Goal: Find specific page/section: Find specific page/section

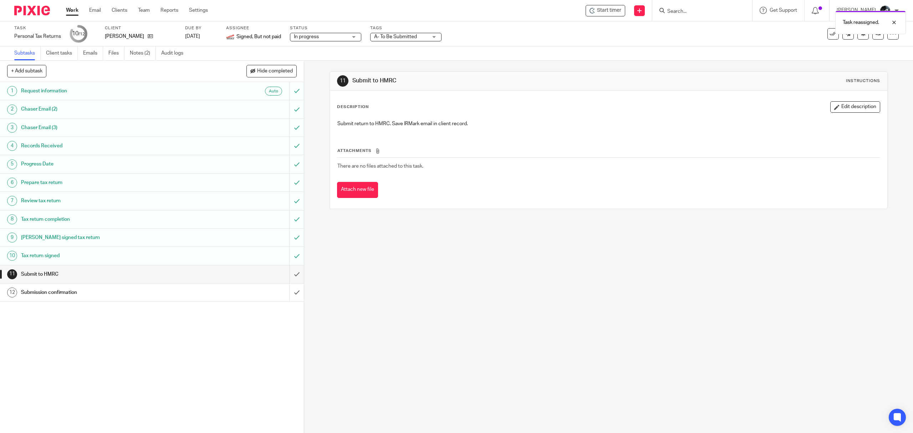
drag, startPoint x: 708, startPoint y: 17, endPoint x: 702, endPoint y: 17, distance: 5.7
click at [705, 18] on div "Task reassigned." at bounding box center [680, 20] width 449 height 27
click at [698, 10] on div "Task reassigned." at bounding box center [680, 20] width 449 height 27
click at [685, 11] on div "Task reassigned." at bounding box center [680, 20] width 449 height 27
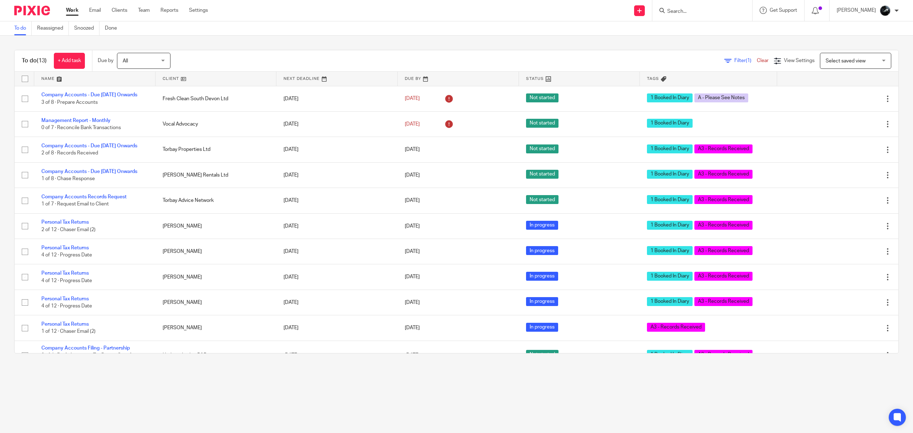
click at [684, 6] on form at bounding box center [705, 10] width 76 height 9
click at [684, 13] on input "Search" at bounding box center [699, 12] width 64 height 6
type input "small"
click at [684, 30] on link at bounding box center [718, 27] width 107 height 11
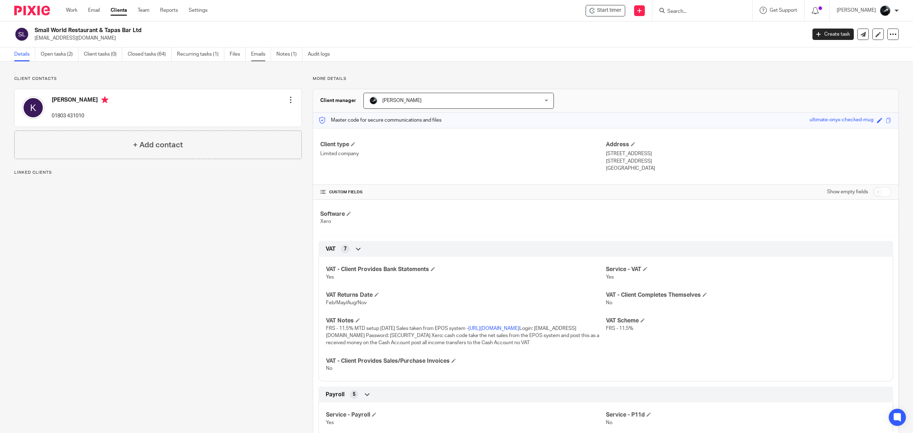
click at [255, 54] on link "Emails" at bounding box center [261, 54] width 20 height 14
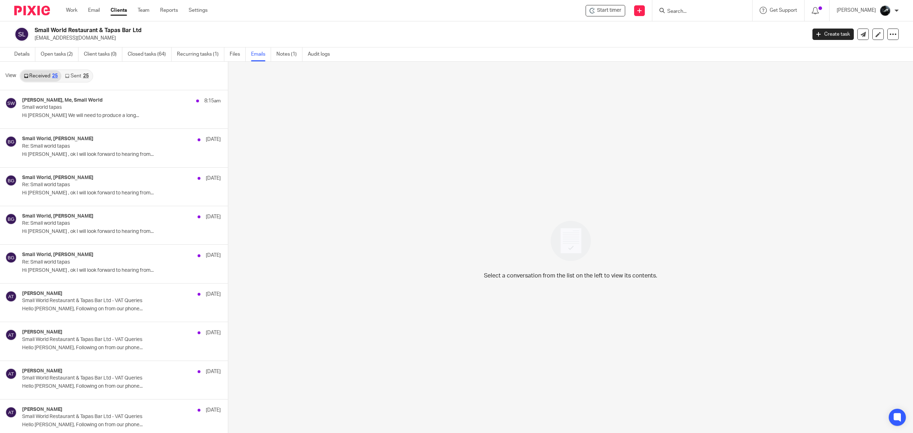
click at [69, 76] on link "Sent 25" at bounding box center [76, 75] width 31 height 11
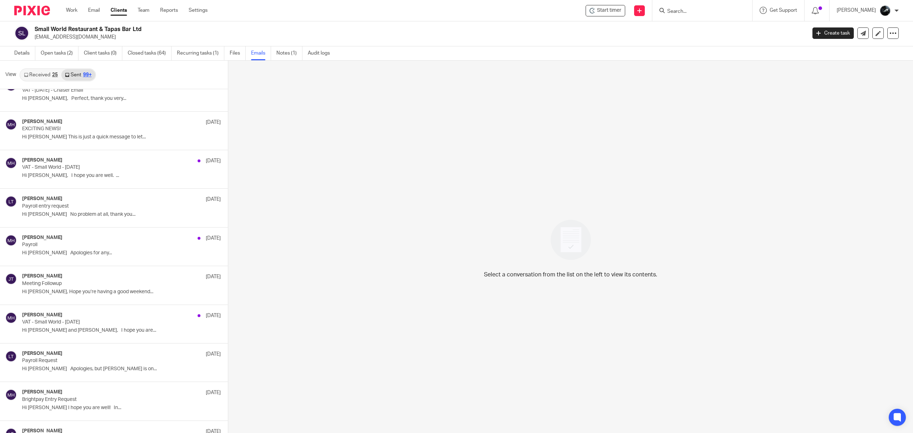
scroll to position [5200, 0]
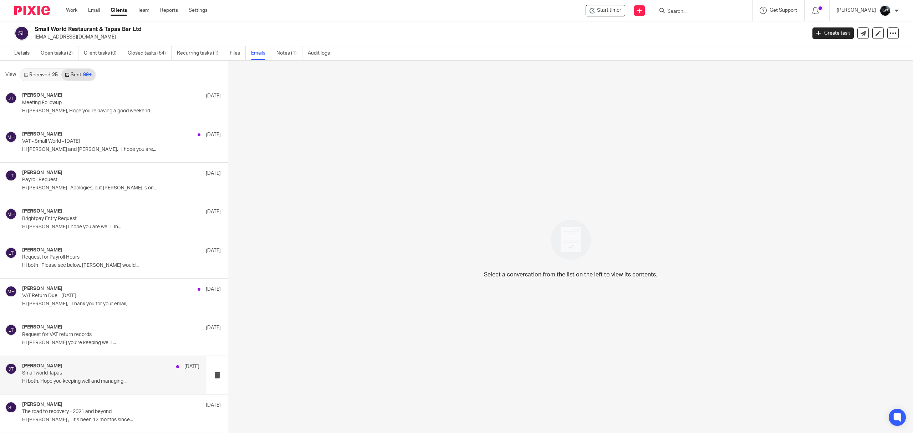
click at [83, 375] on p "Small world Tapas" at bounding box center [93, 373] width 142 height 6
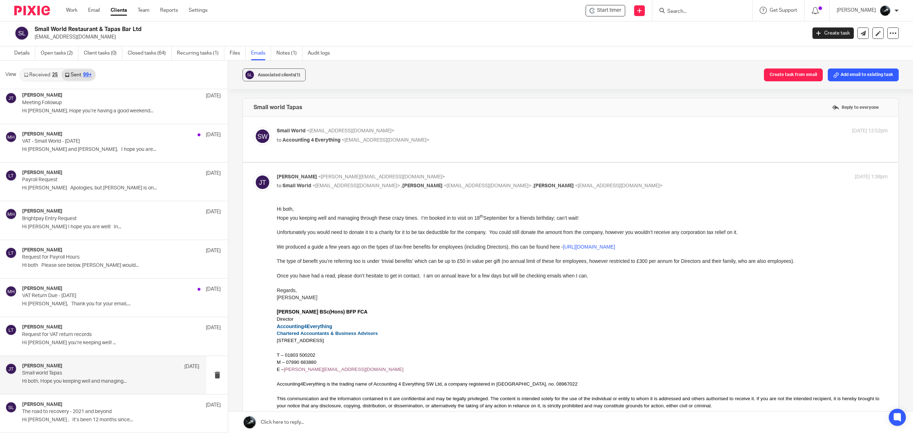
scroll to position [224, 0]
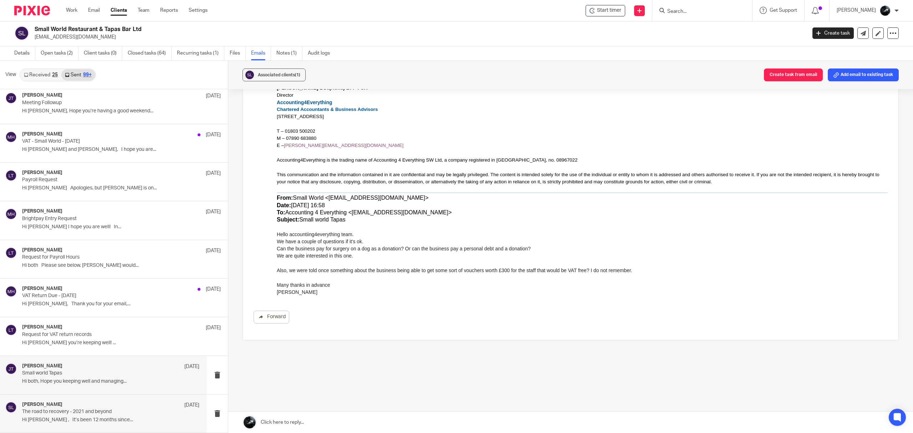
click at [111, 413] on p "The road to recovery - 2021 and beyond" at bounding box center [93, 412] width 142 height 6
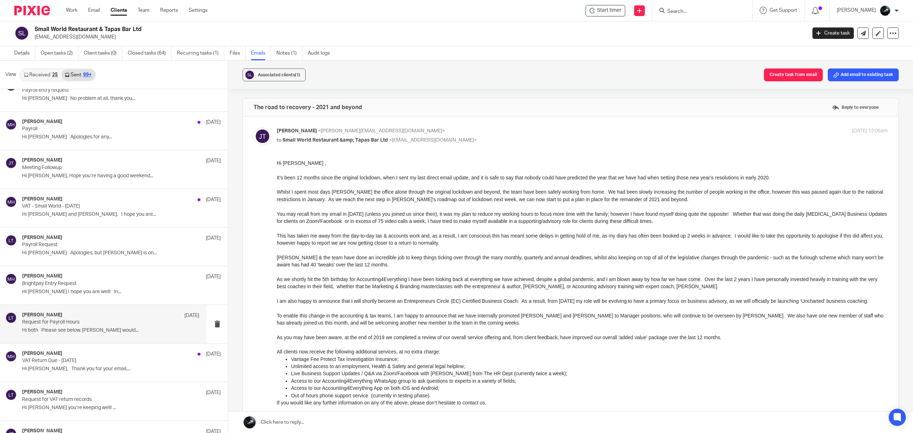
scroll to position [5105, 0]
